Goal: Use online tool/utility: Utilize a website feature to perform a specific function

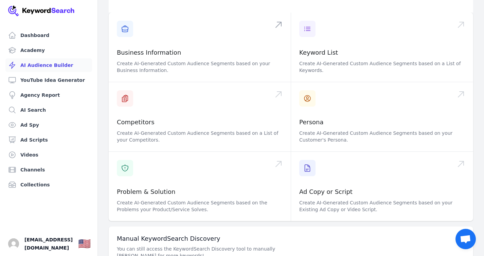
scroll to position [95, 0]
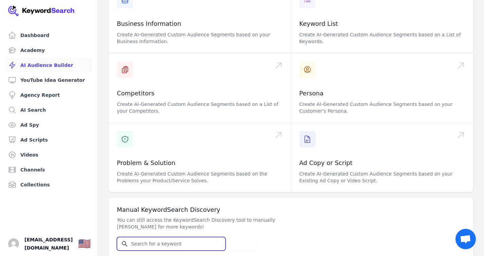
click at [160, 238] on input "Search for YouTube Keywords" at bounding box center [171, 244] width 108 height 13
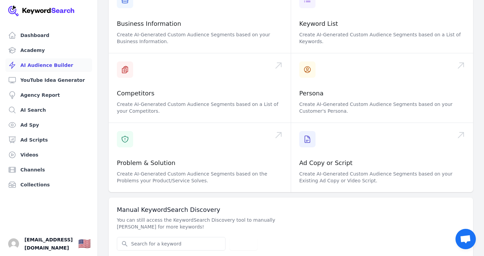
click at [120, 220] on div "Manual KeywordSearch Discovery You can still access the KeywordSearch Discovery…" at bounding box center [291, 228] width 365 height 61
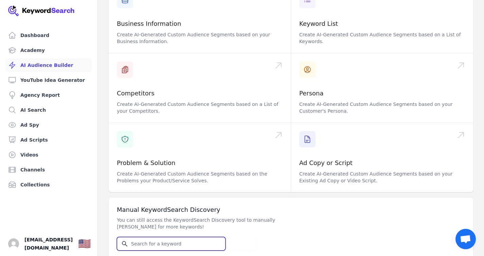
click at [141, 238] on input "Search for YouTube Keywords" at bounding box center [171, 244] width 108 height 13
type input "beautyworld"
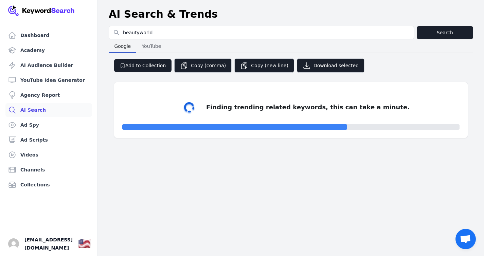
select select "50"
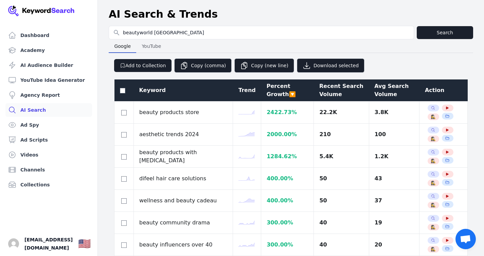
type input "beautyworld [GEOGRAPHIC_DATA]"
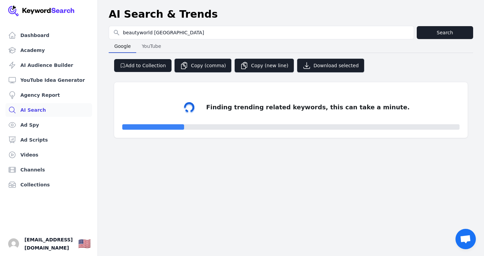
select select "50"
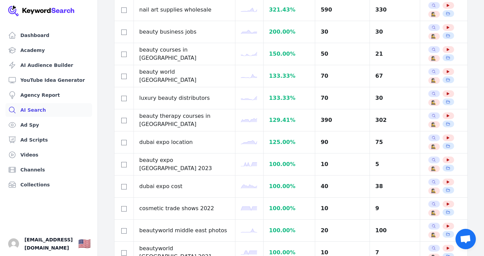
scroll to position [135, 0]
